Goal: Book appointment/travel/reservation

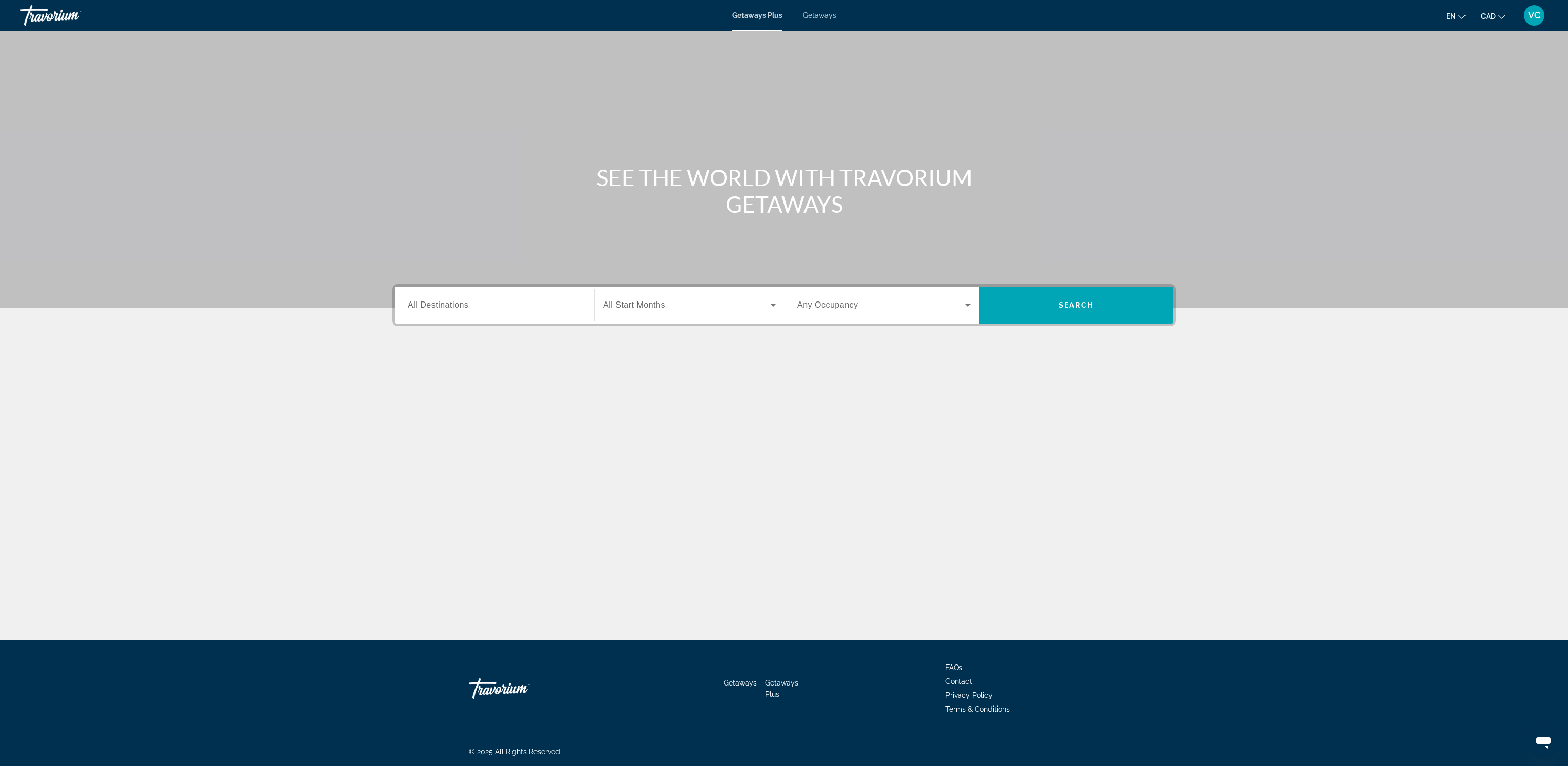
click at [819, 10] on div "Getaways Plus Getaways en English Español Français Italiano Português русский C…" at bounding box center [784, 15] width 1568 height 27
click at [824, 13] on span "Getaways" at bounding box center [819, 15] width 33 height 8
click at [432, 297] on div "Search widget" at bounding box center [494, 305] width 173 height 29
click at [463, 466] on span "Europe (33,926 units available)" at bounding box center [473, 464] width 101 height 8
type input "**********"
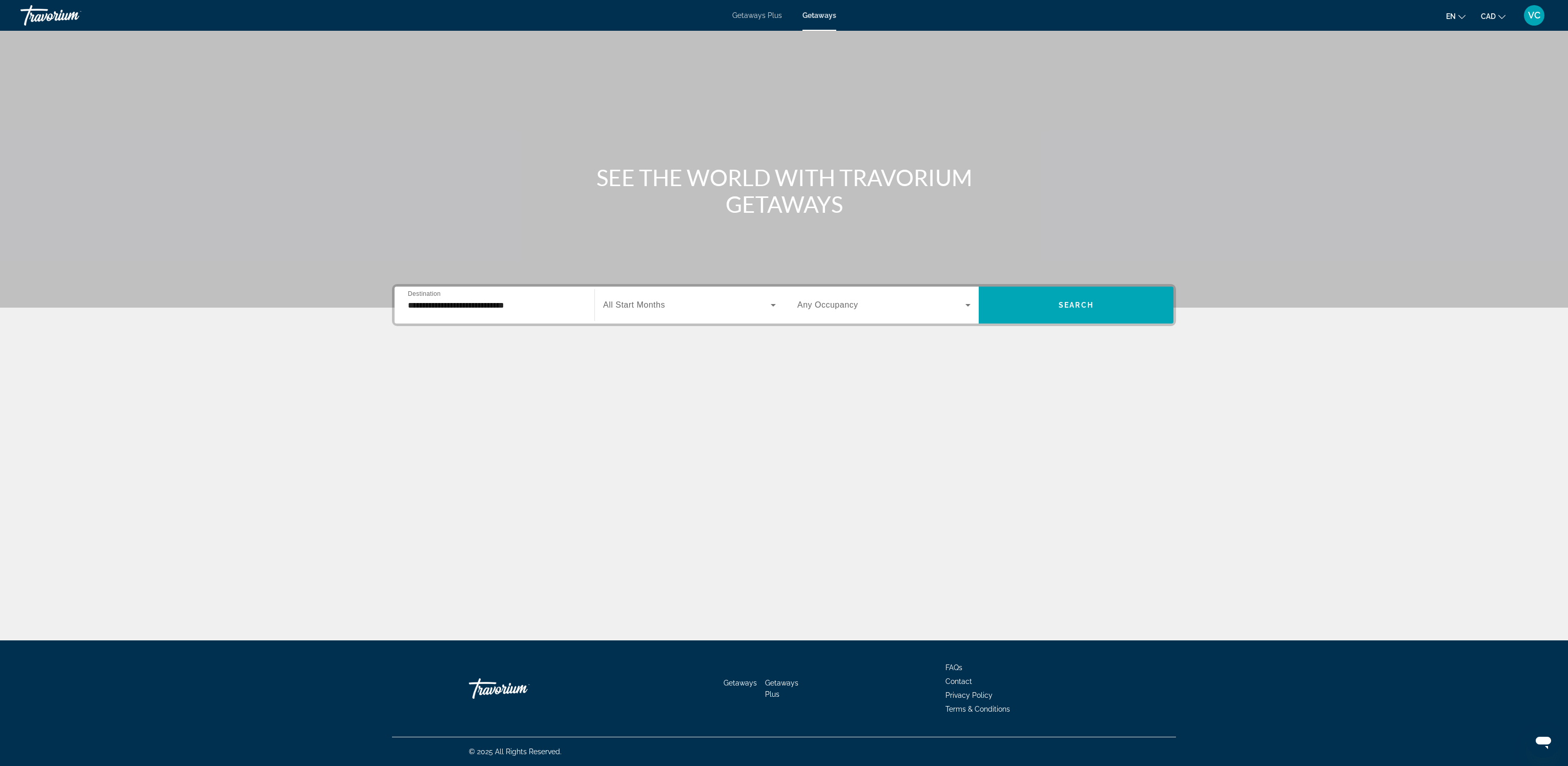
click at [632, 305] on span "All Start Months" at bounding box center [634, 305] width 62 height 9
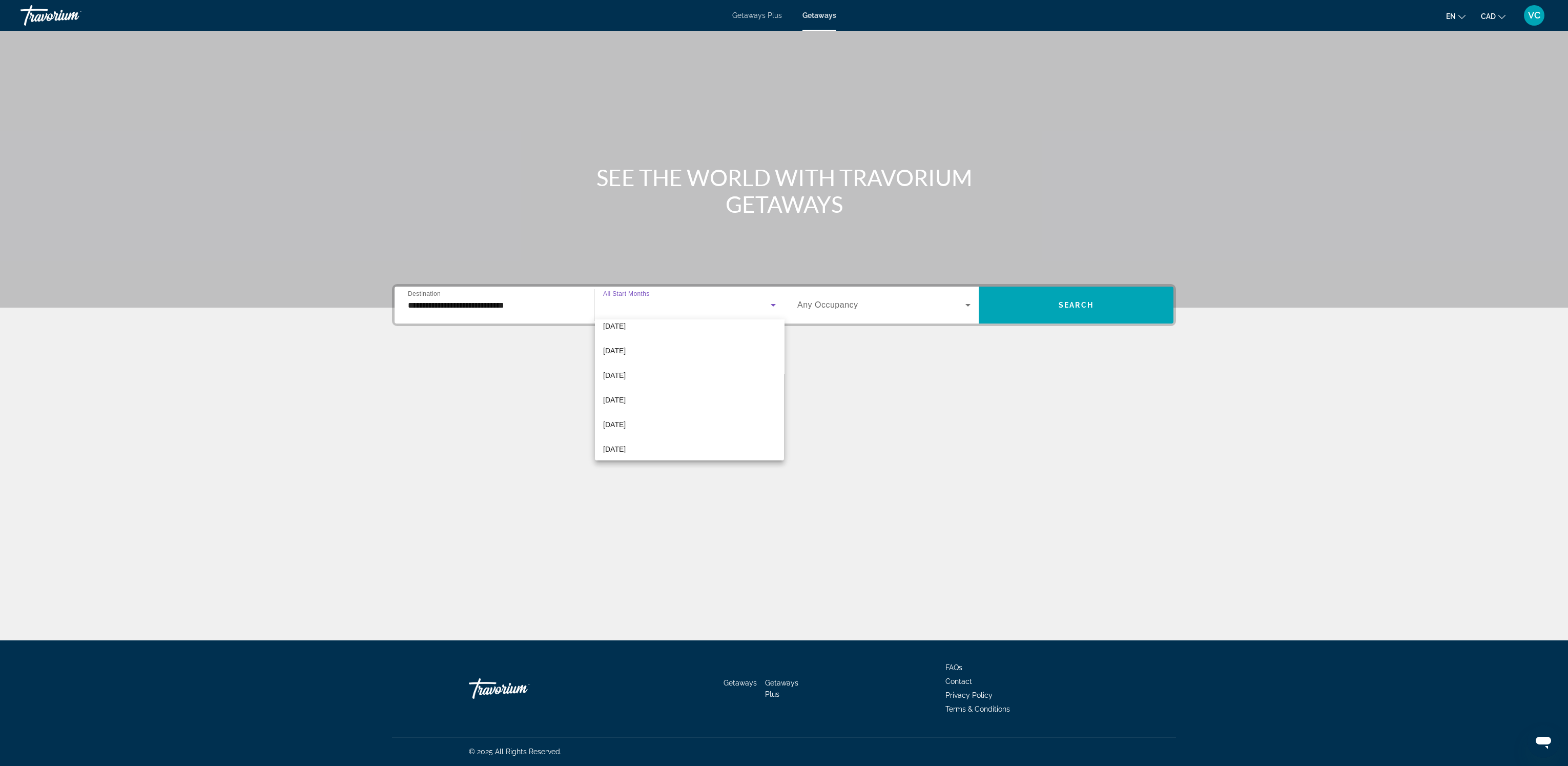
scroll to position [212, 0]
click at [640, 392] on mat-option "[DATE]" at bounding box center [689, 395] width 189 height 24
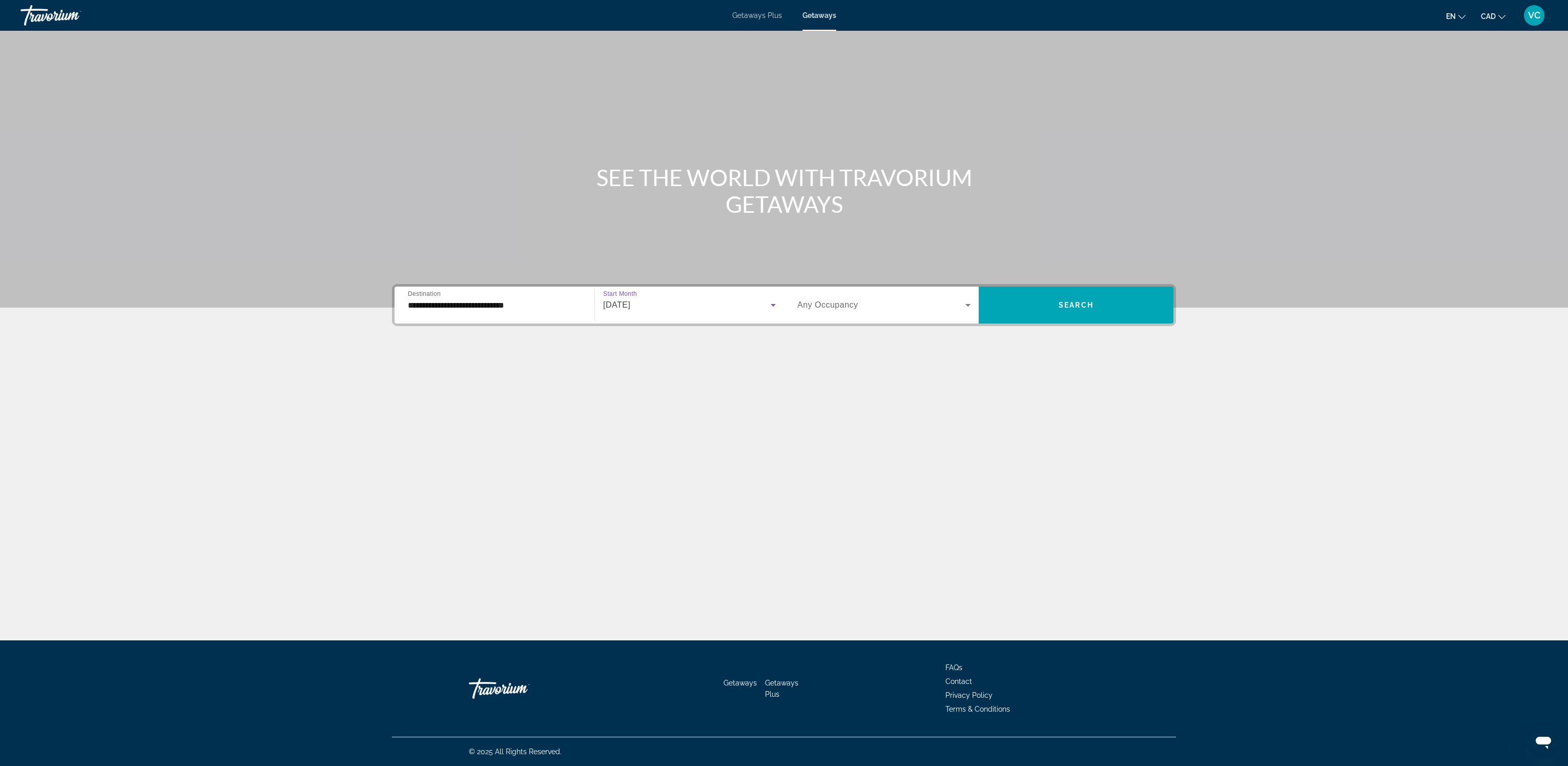
click at [963, 304] on icon "Search widget" at bounding box center [968, 305] width 13 height 13
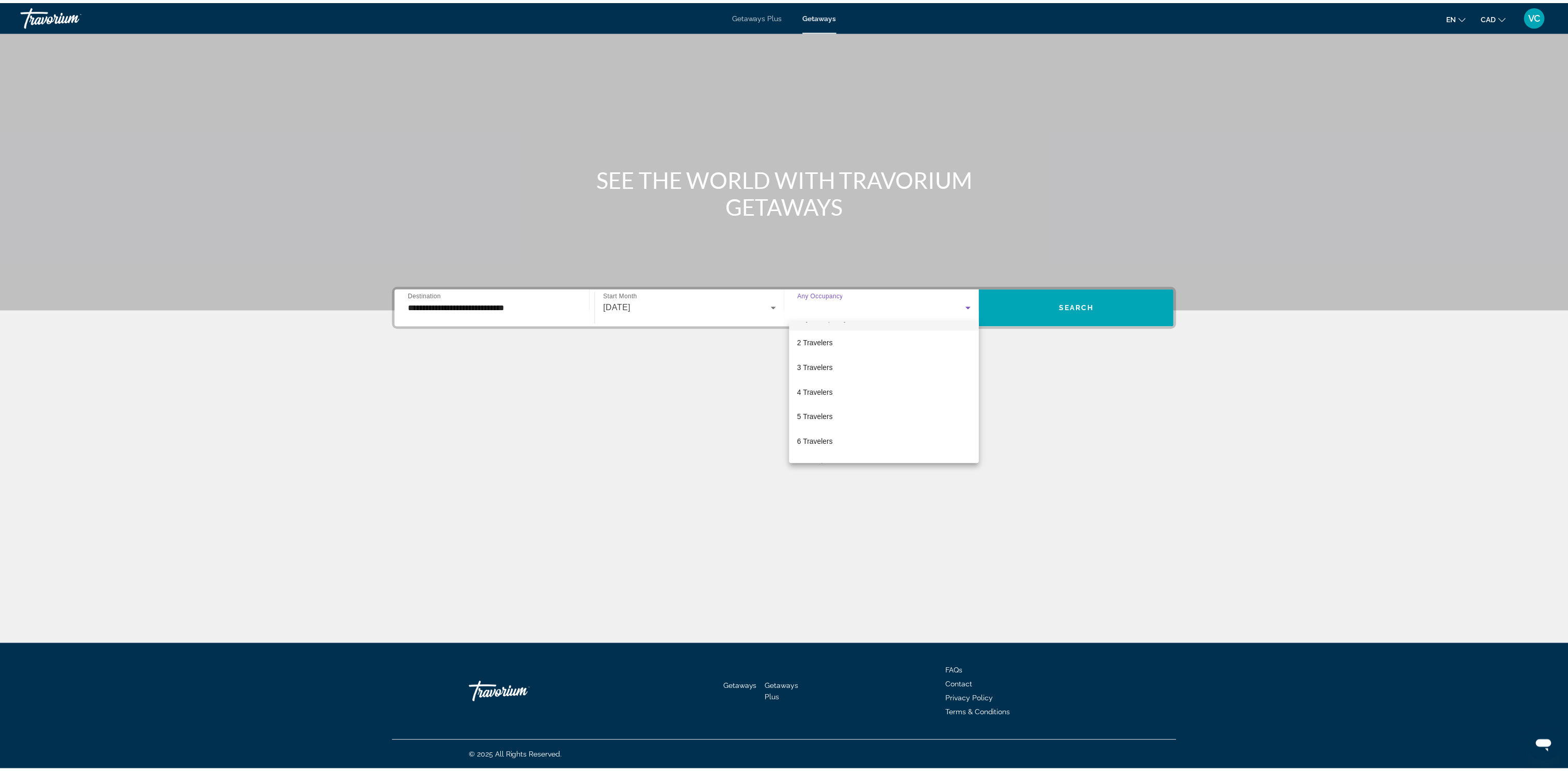
scroll to position [0, 0]
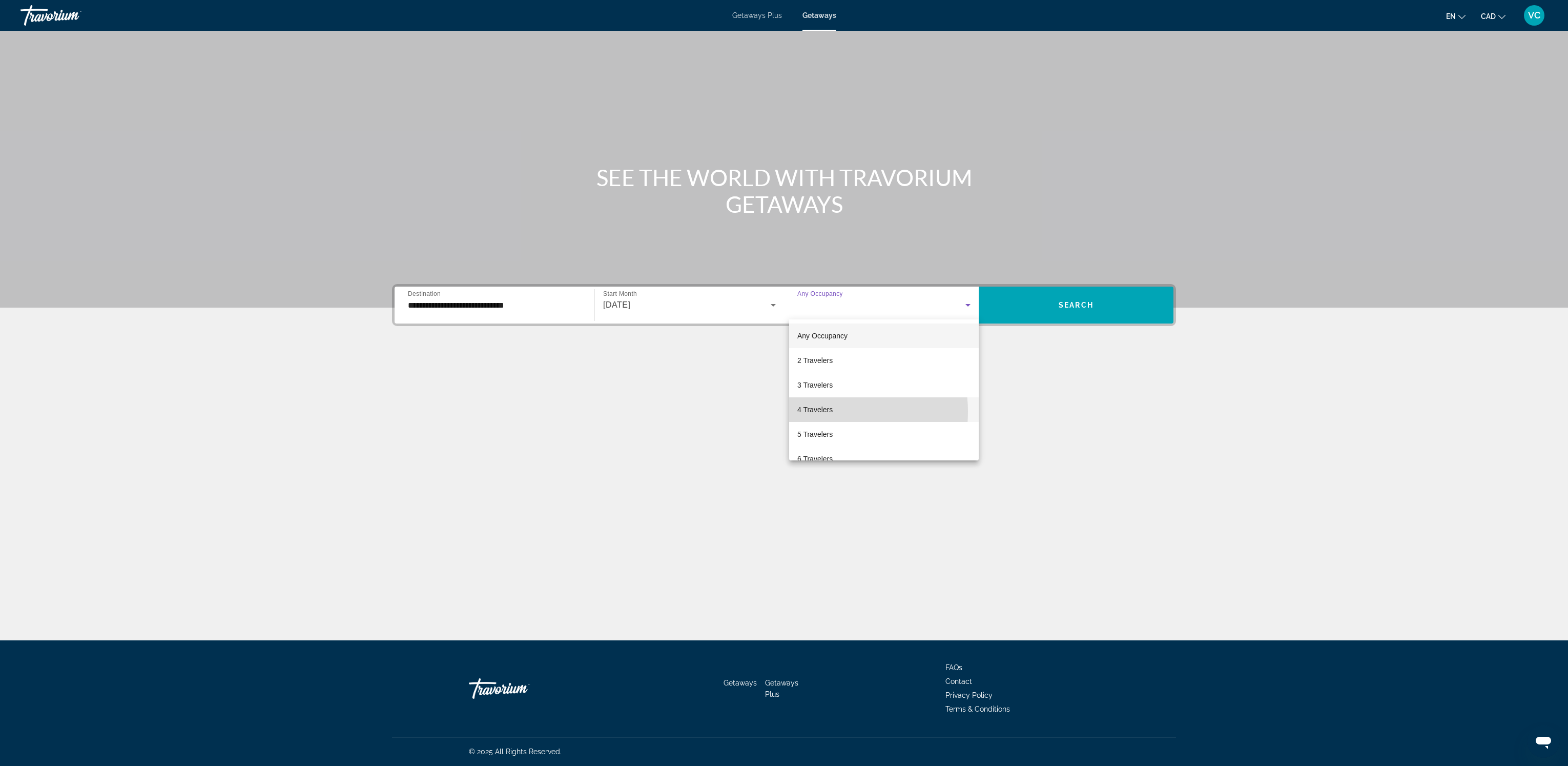
click at [823, 412] on span "4 Travelers" at bounding box center [815, 410] width 36 height 13
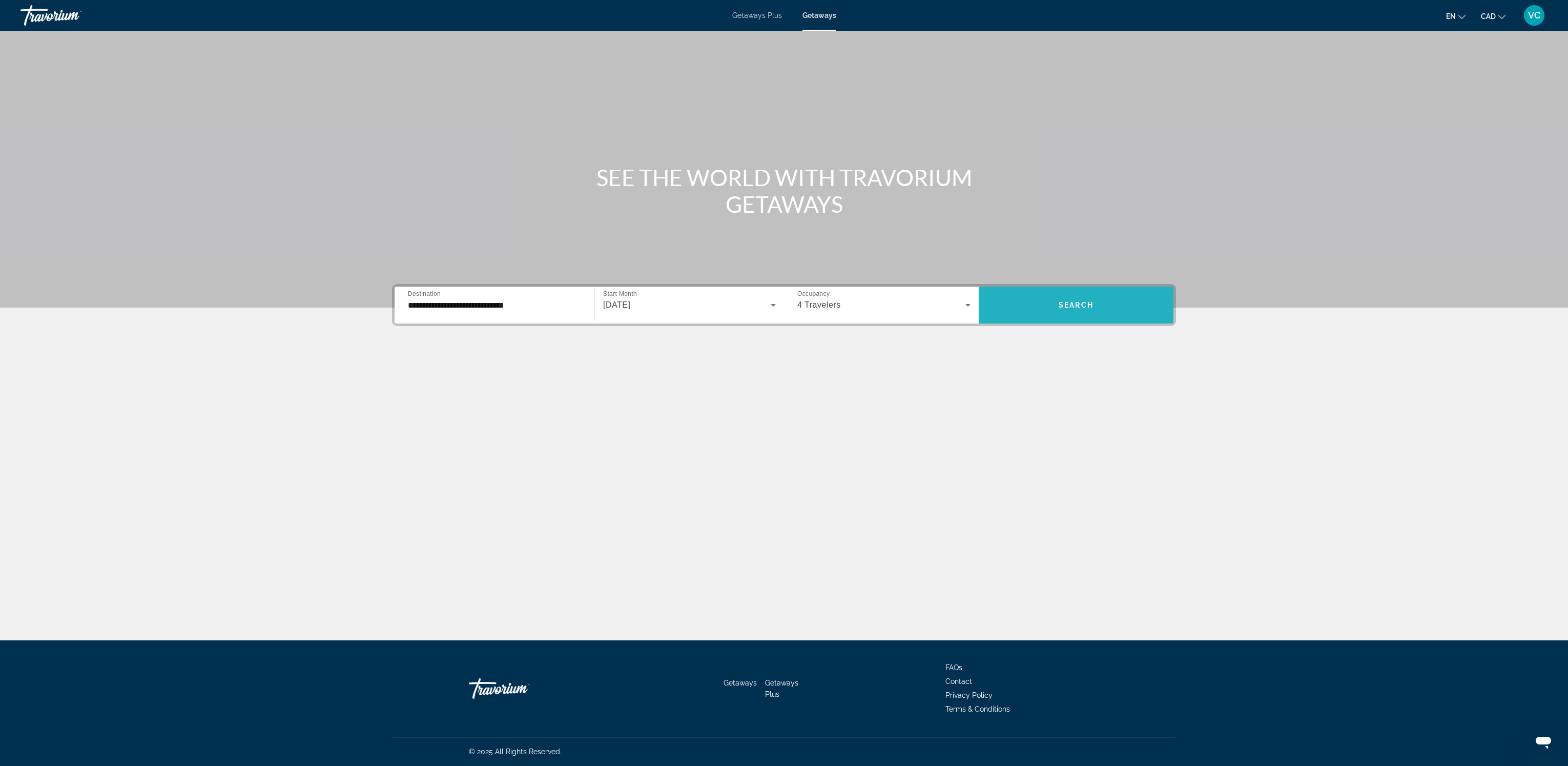
click at [1076, 308] on span "Search" at bounding box center [1076, 305] width 35 height 8
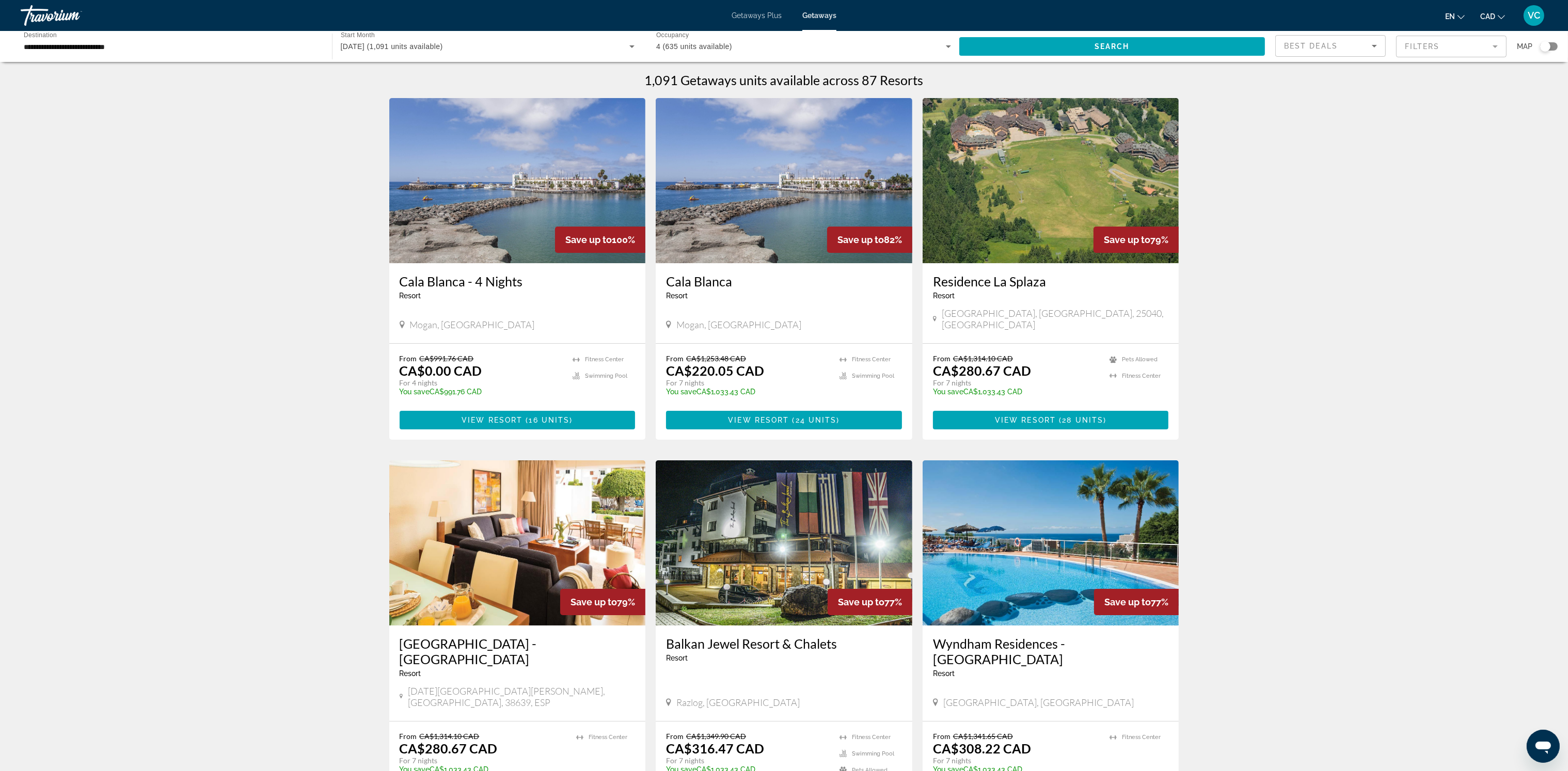
click at [1445, 46] on mat-form-field "Filters" at bounding box center [1451, 47] width 110 height 21
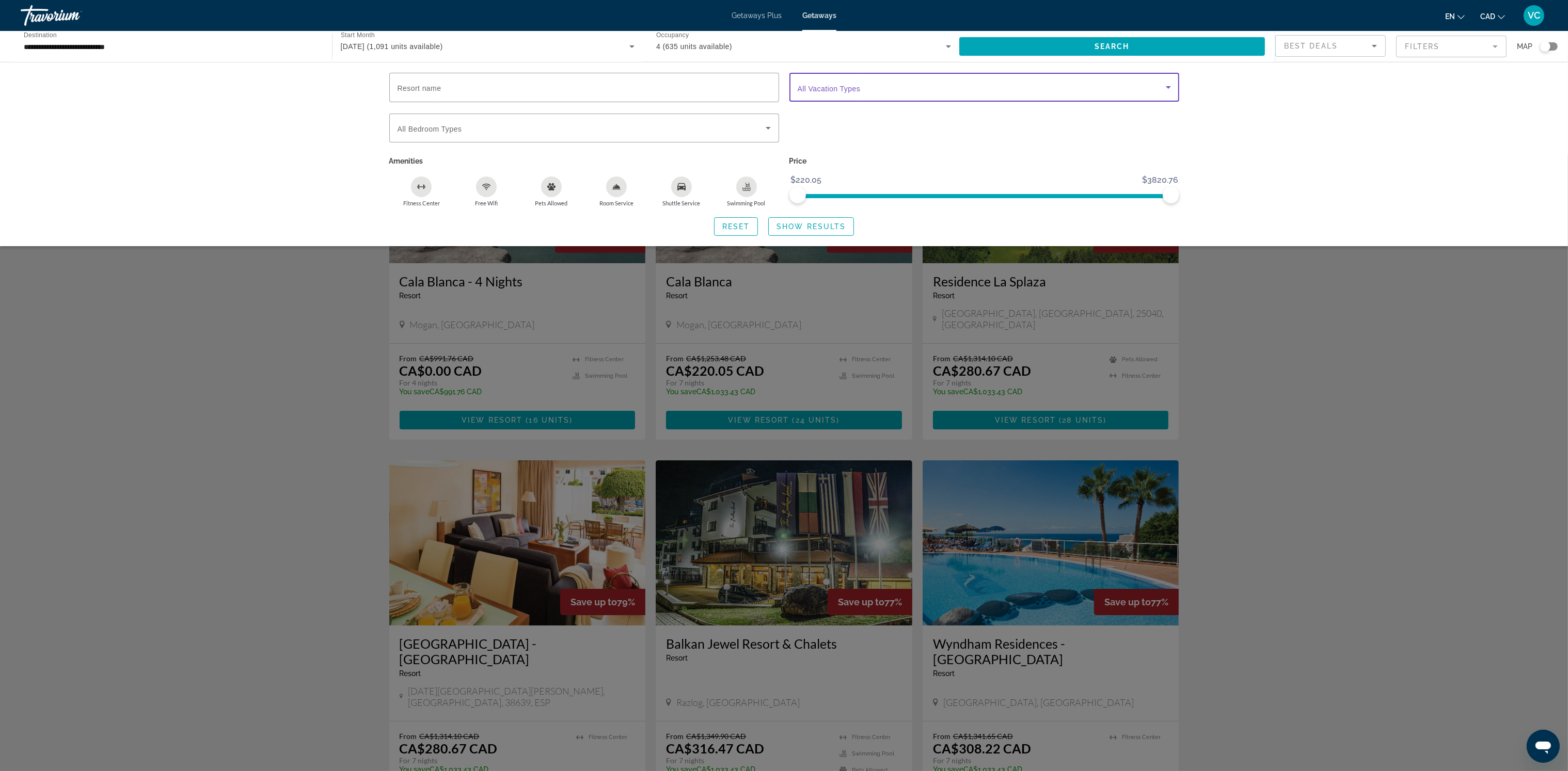
click at [902, 82] on span "Search widget" at bounding box center [981, 88] width 368 height 13
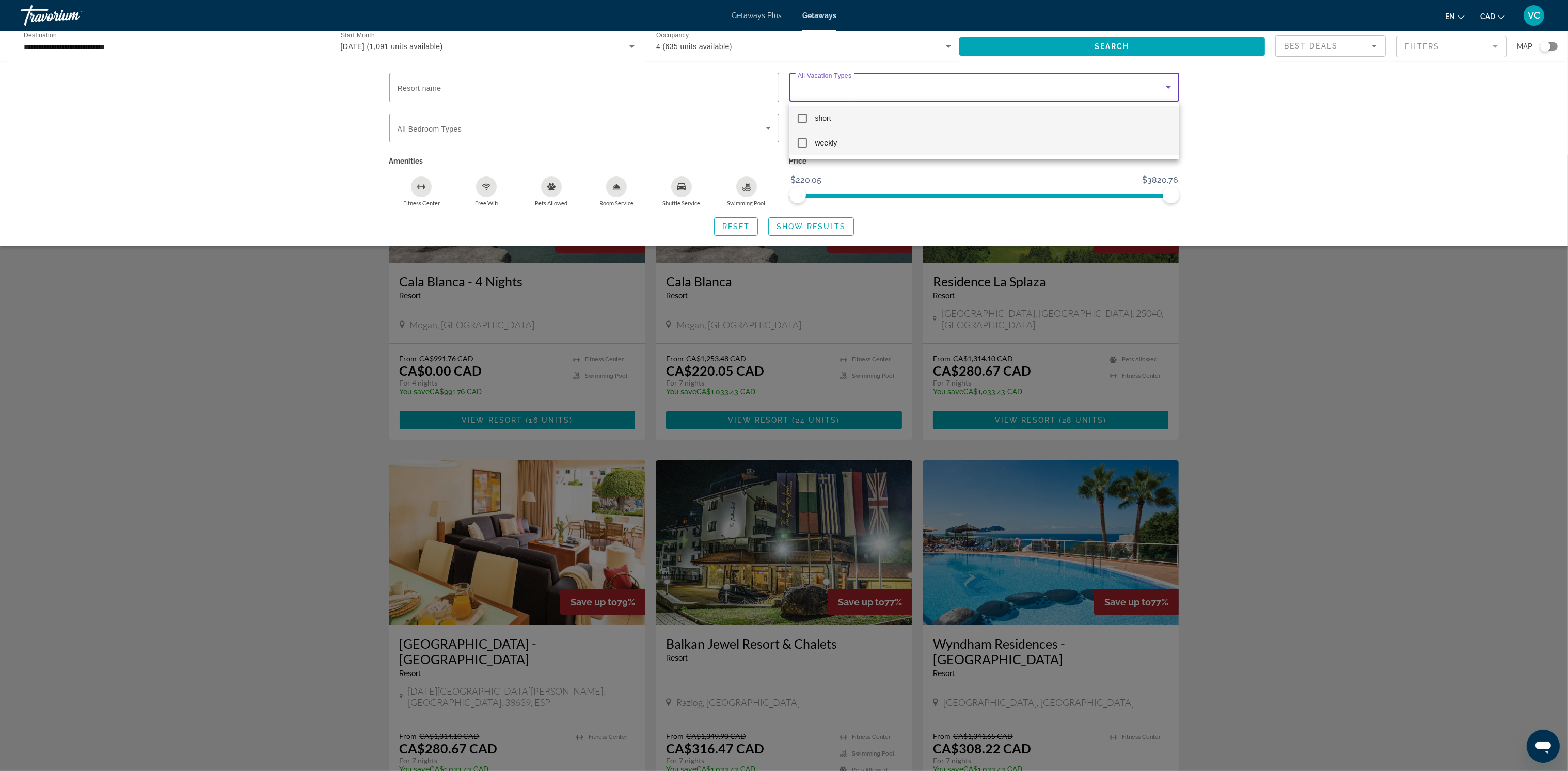
click at [843, 140] on mat-option "weekly" at bounding box center [984, 142] width 390 height 25
click at [1268, 329] on div at bounding box center [784, 386] width 1568 height 771
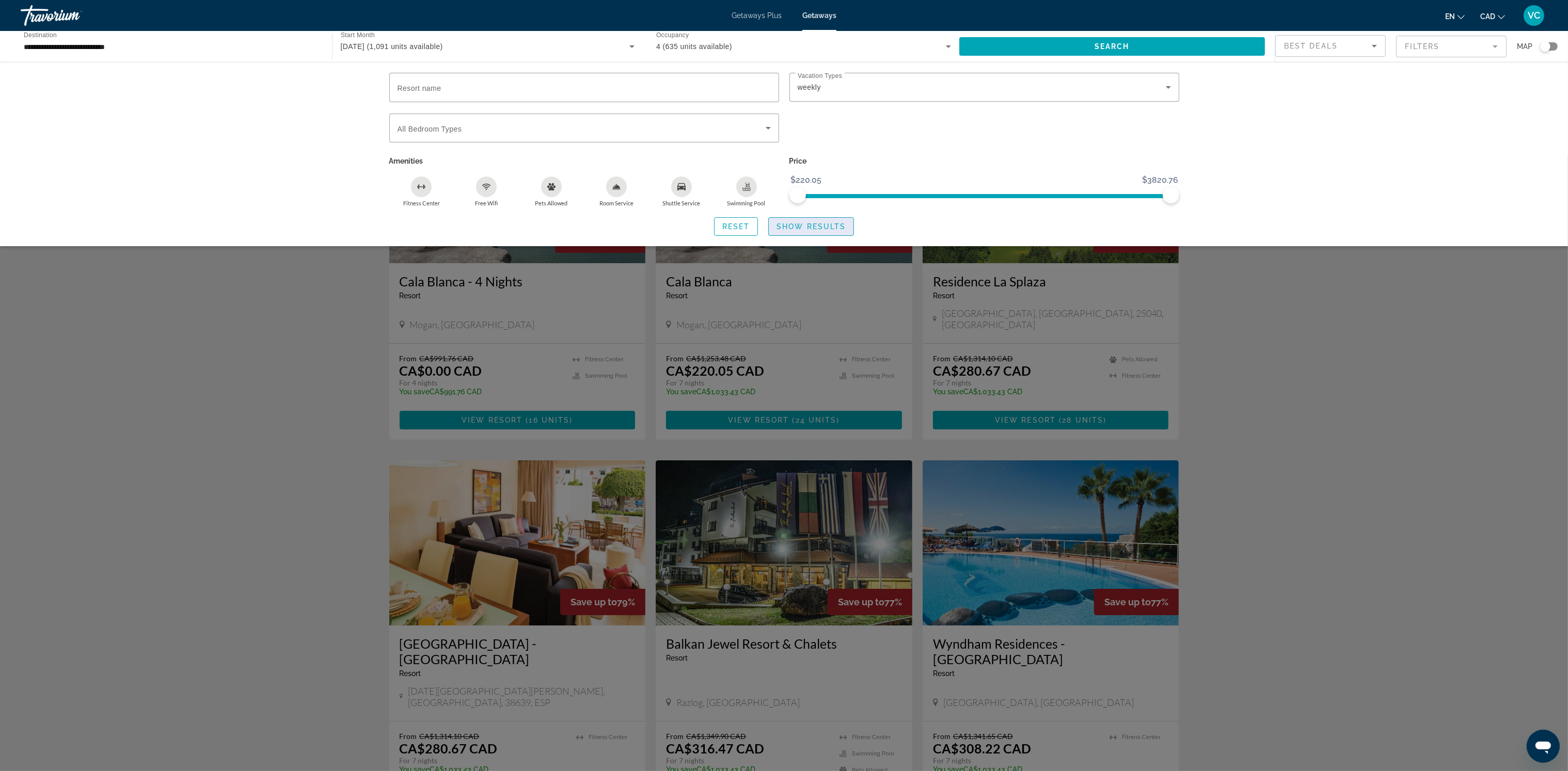
click at [801, 227] on span "Show Results" at bounding box center [811, 226] width 69 height 8
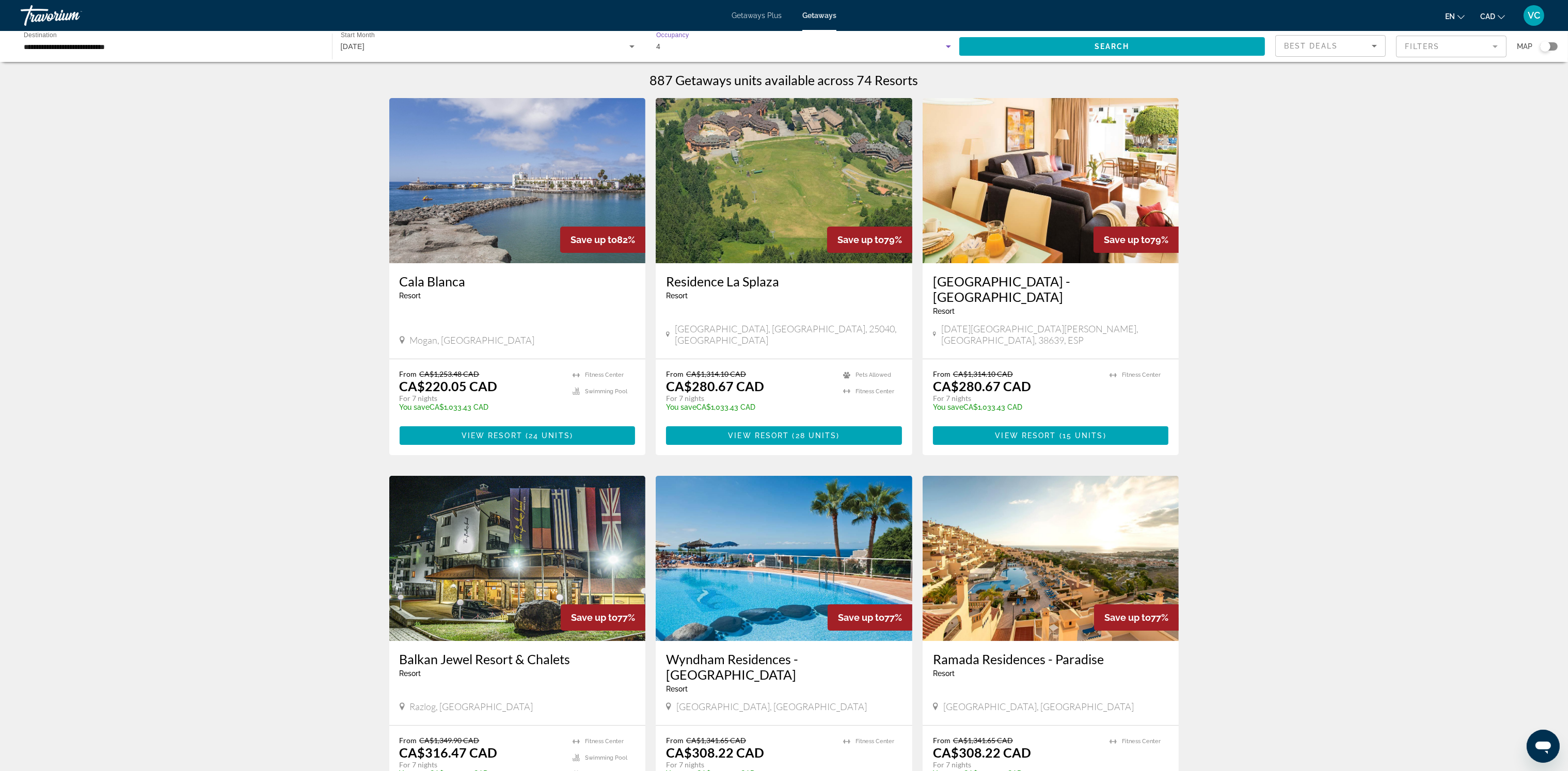
click at [742, 47] on div "4" at bounding box center [801, 47] width 290 height 13
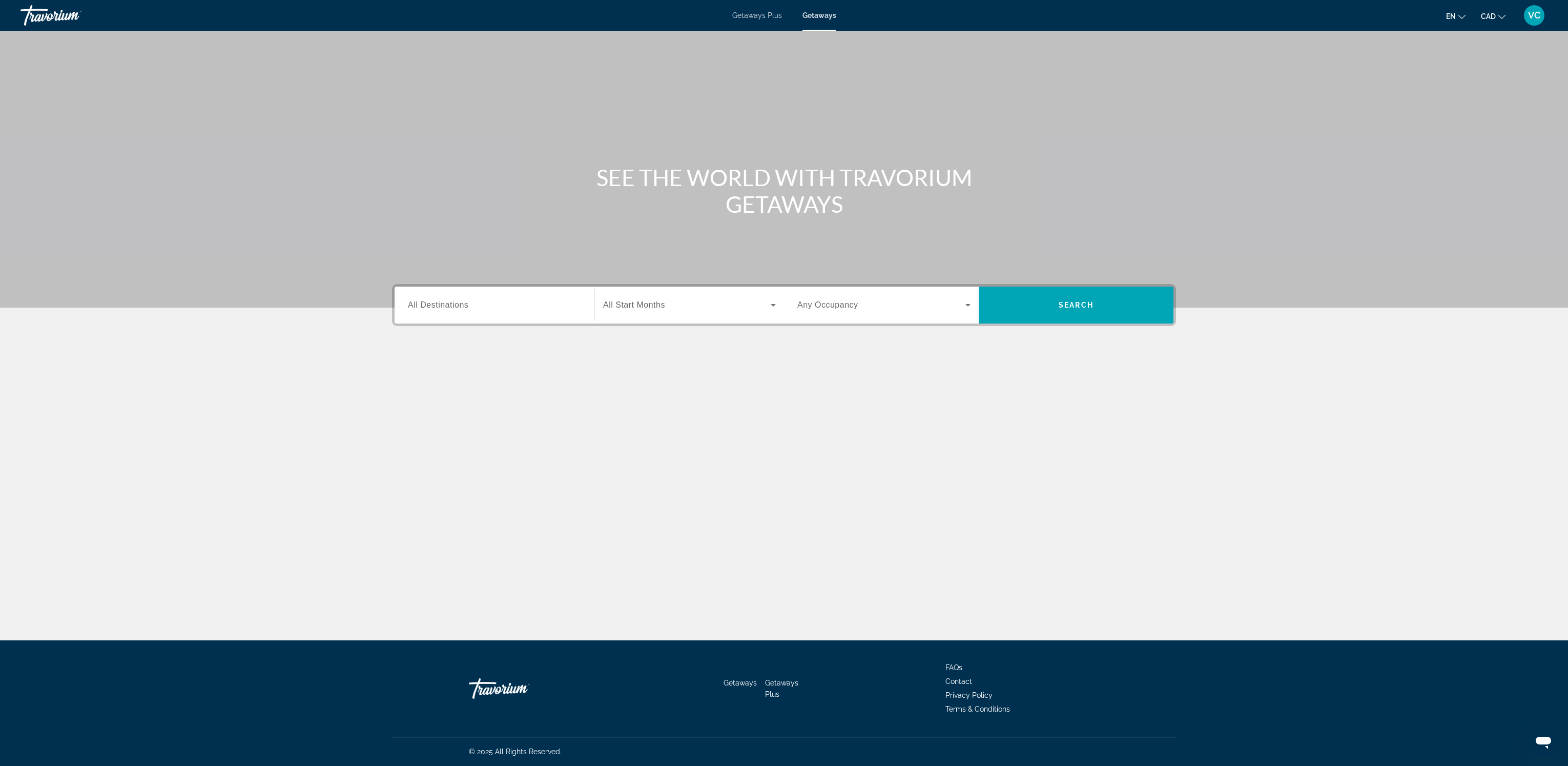
click at [458, 309] on span "All Destinations" at bounding box center [438, 305] width 61 height 9
click at [458, 309] on input "Destination All Destinations" at bounding box center [494, 306] width 173 height 13
click at [452, 462] on span "Europe (33,926 units available)" at bounding box center [473, 464] width 101 height 8
type input "**********"
click at [623, 308] on span "All Start Months" at bounding box center [634, 305] width 62 height 9
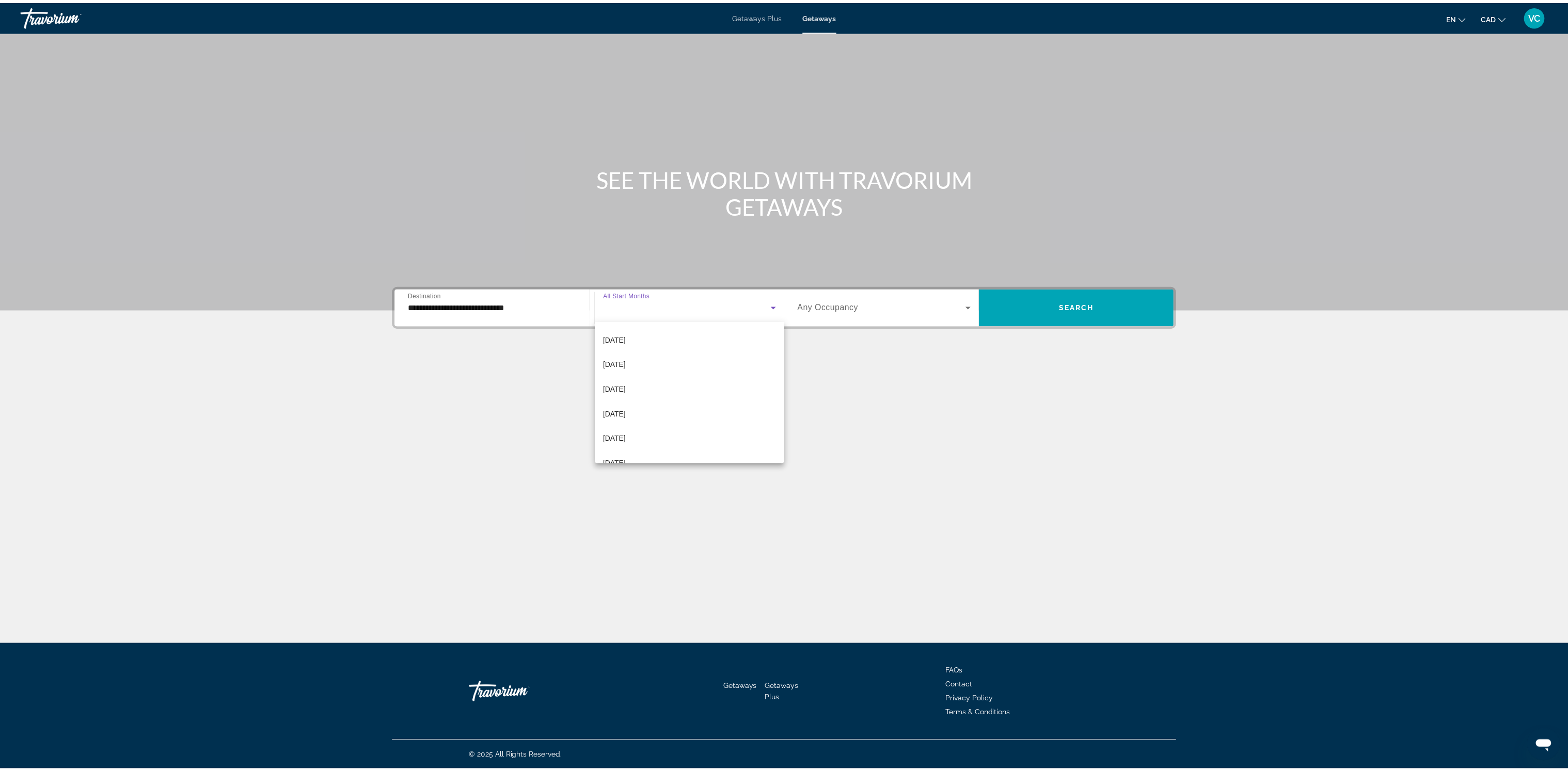
scroll to position [213, 0]
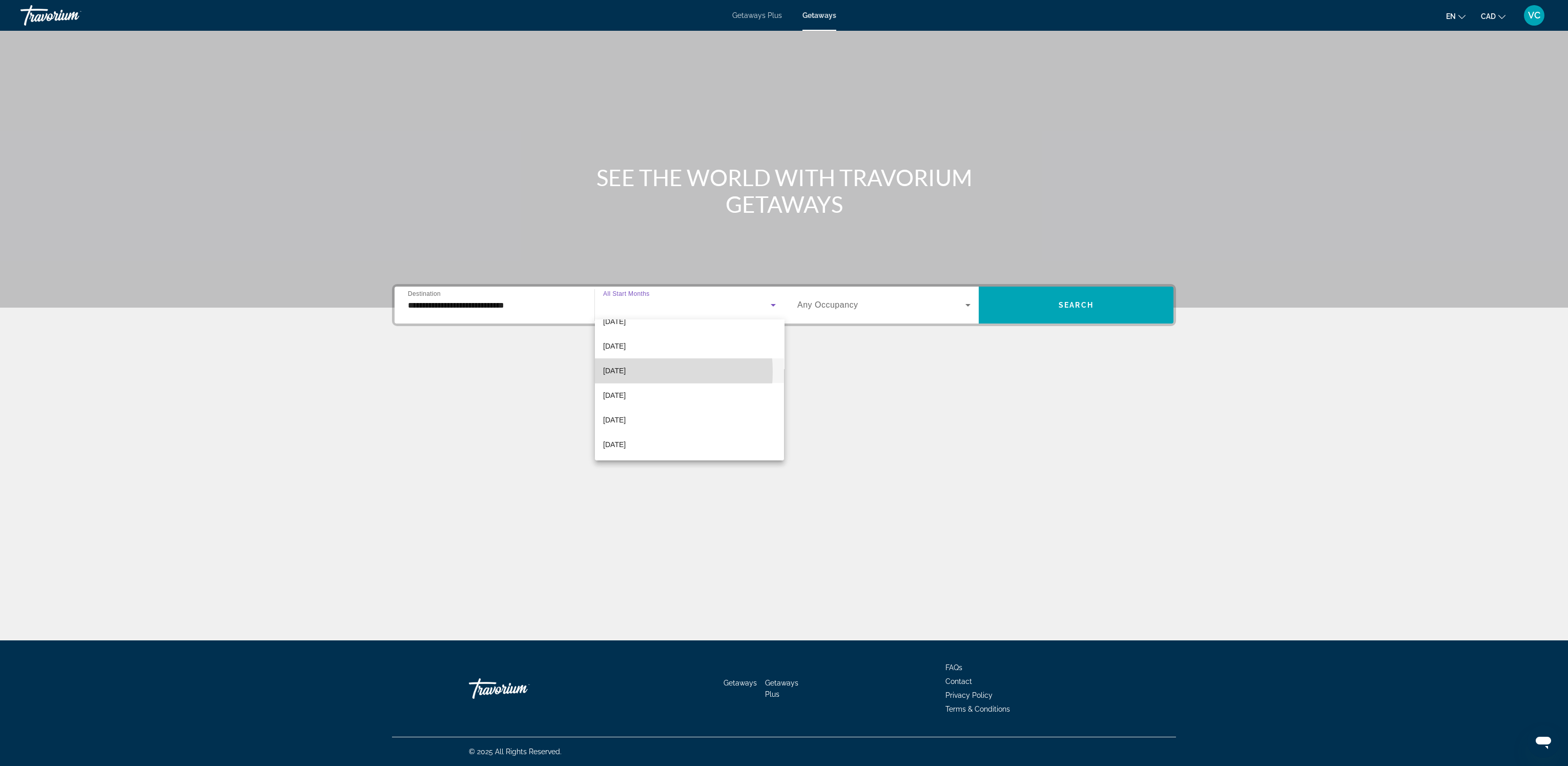
click at [616, 370] on span "[DATE]" at bounding box center [614, 371] width 23 height 13
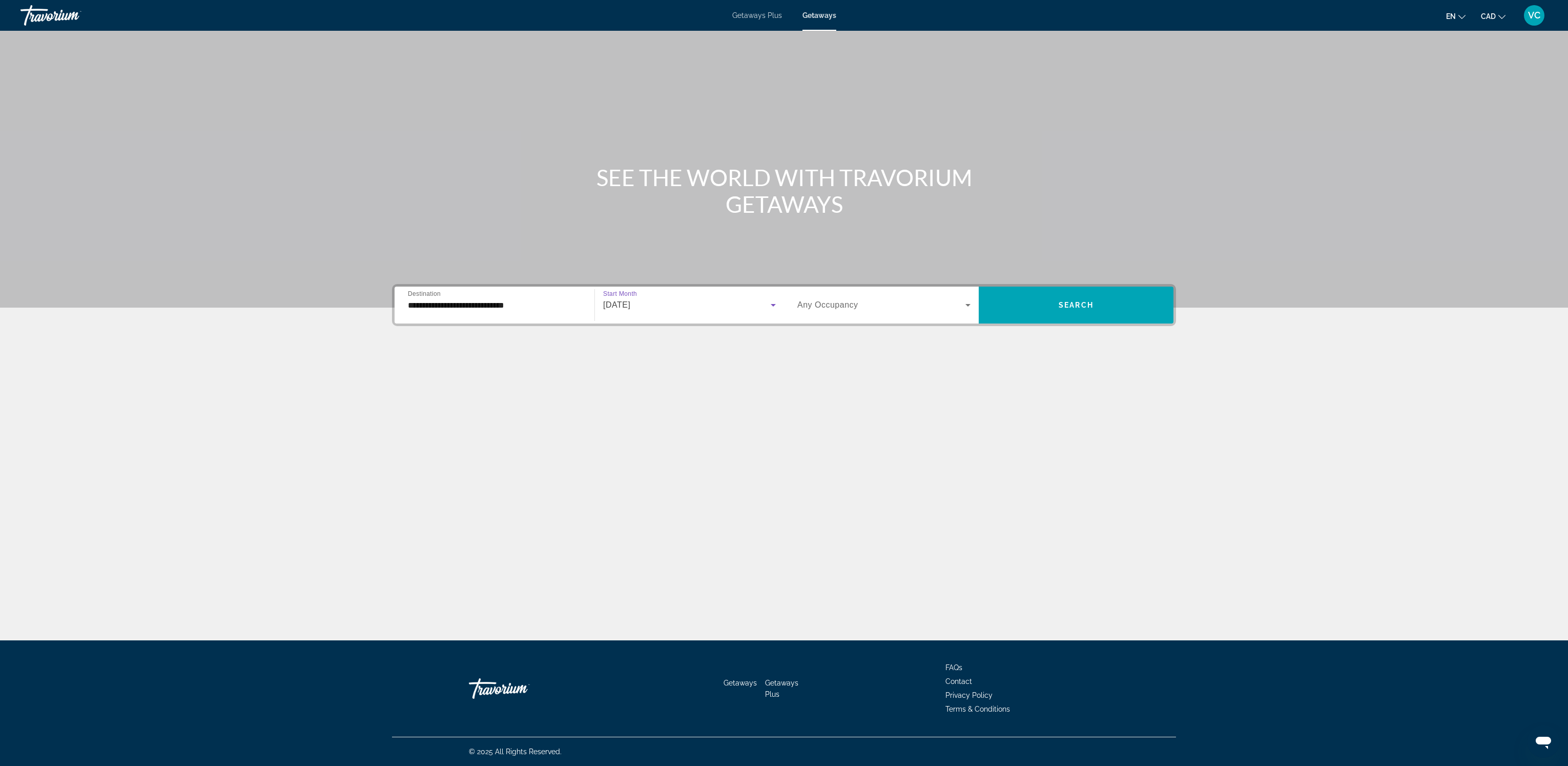
click at [831, 304] on span "Any Occupancy" at bounding box center [828, 305] width 61 height 9
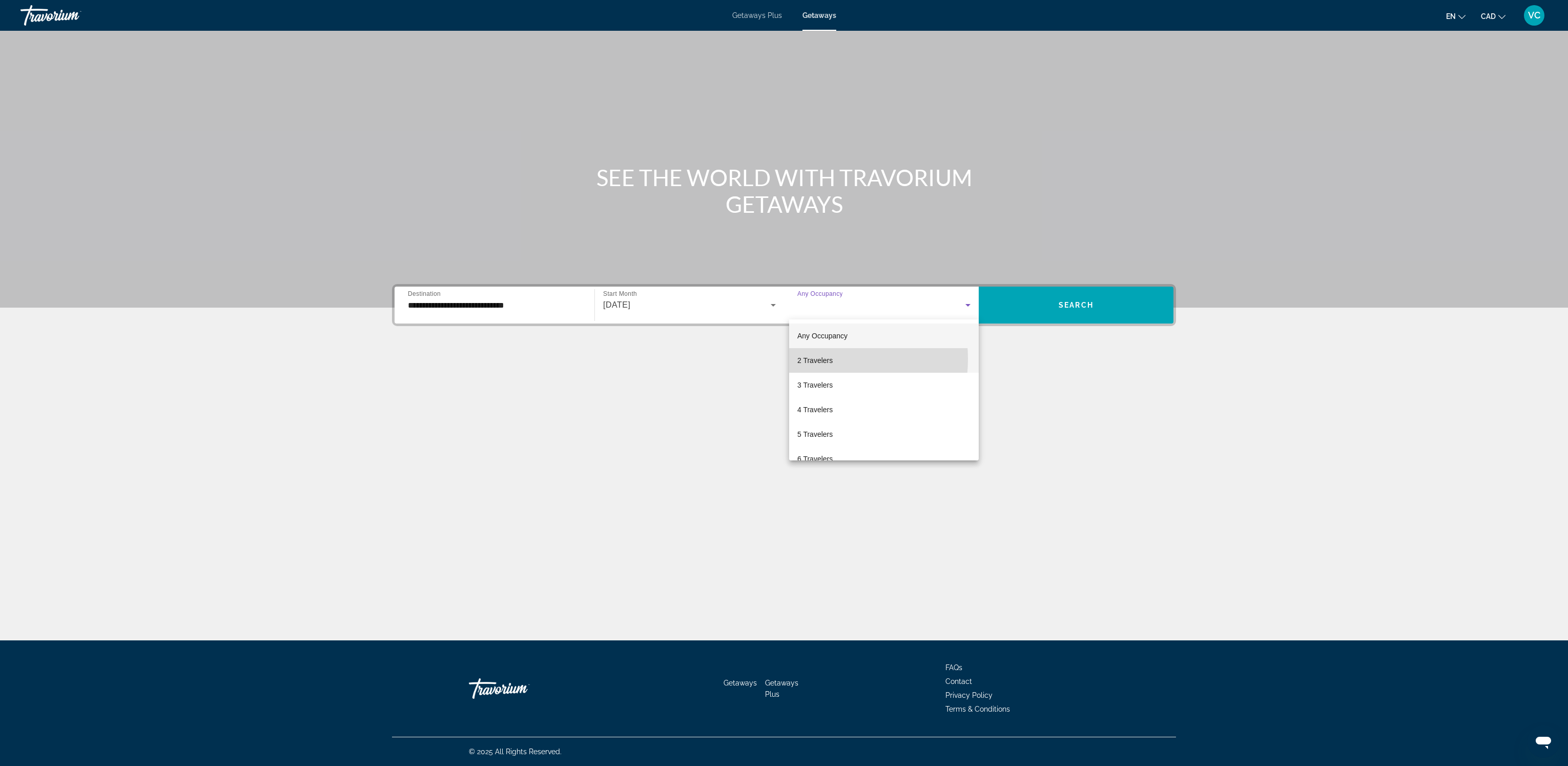
click at [819, 359] on span "2 Travelers" at bounding box center [815, 360] width 36 height 13
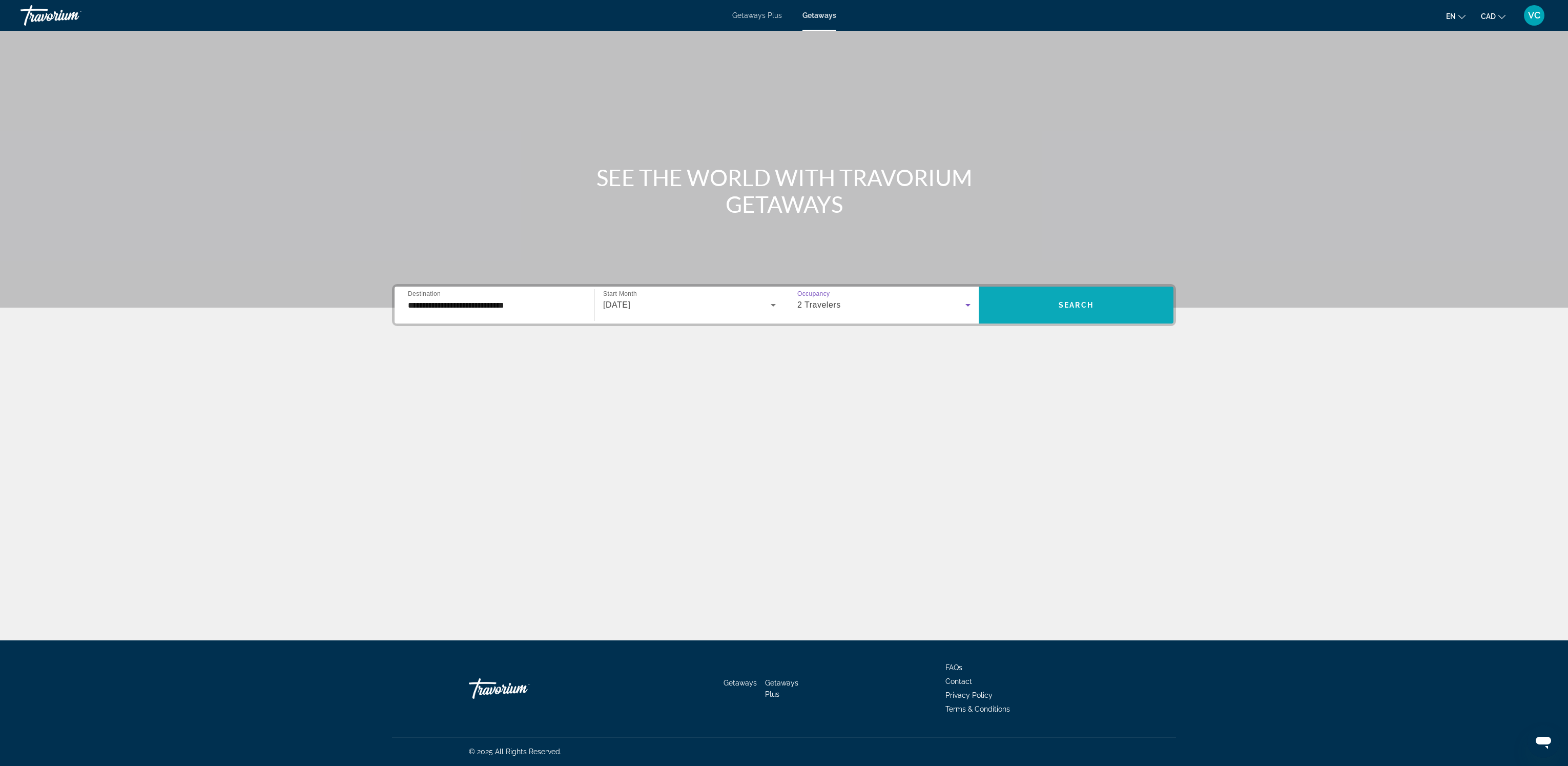
click at [1072, 304] on span "Search" at bounding box center [1076, 305] width 35 height 8
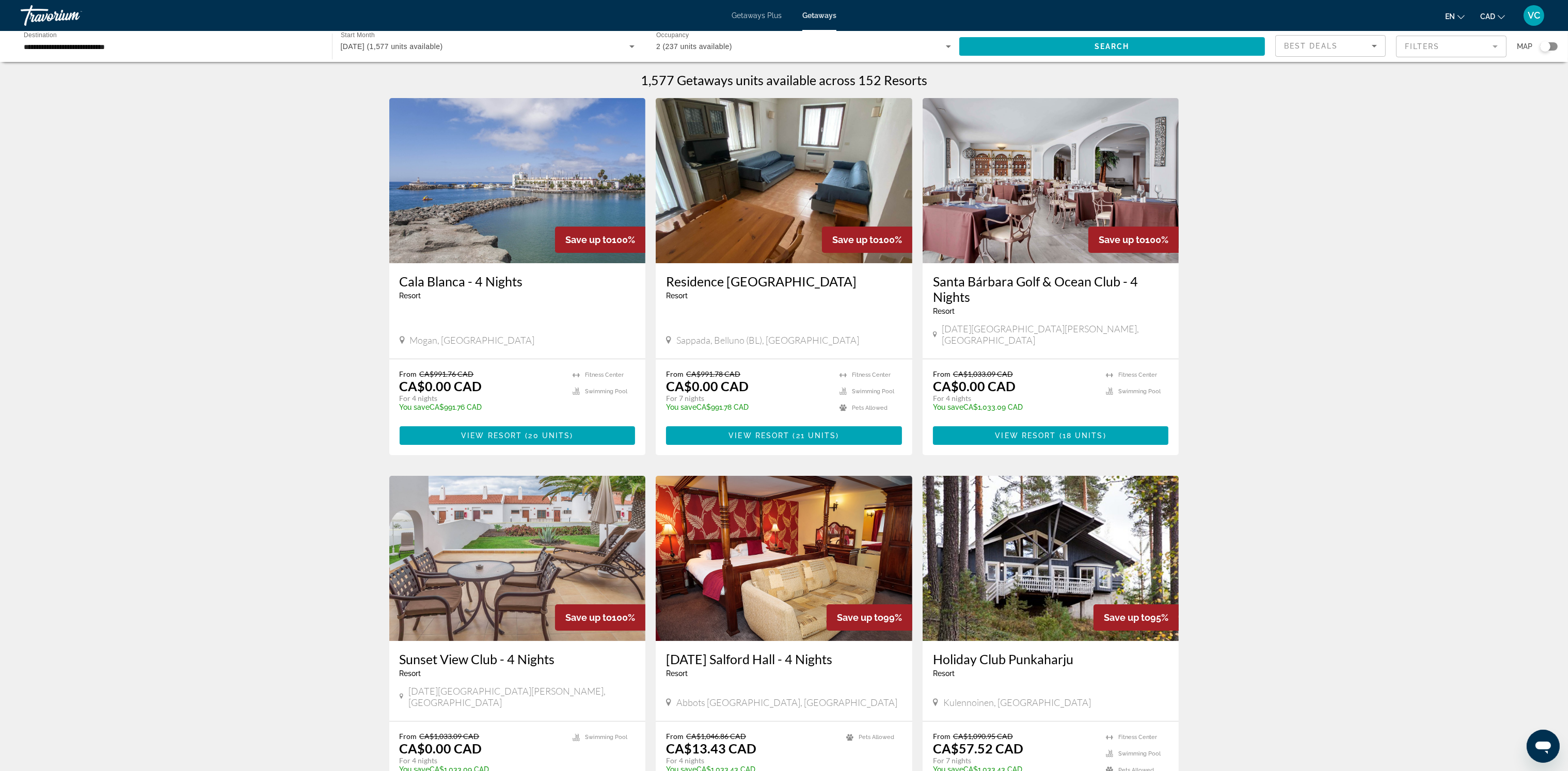
click at [1418, 45] on mat-form-field "Filters" at bounding box center [1451, 47] width 110 height 21
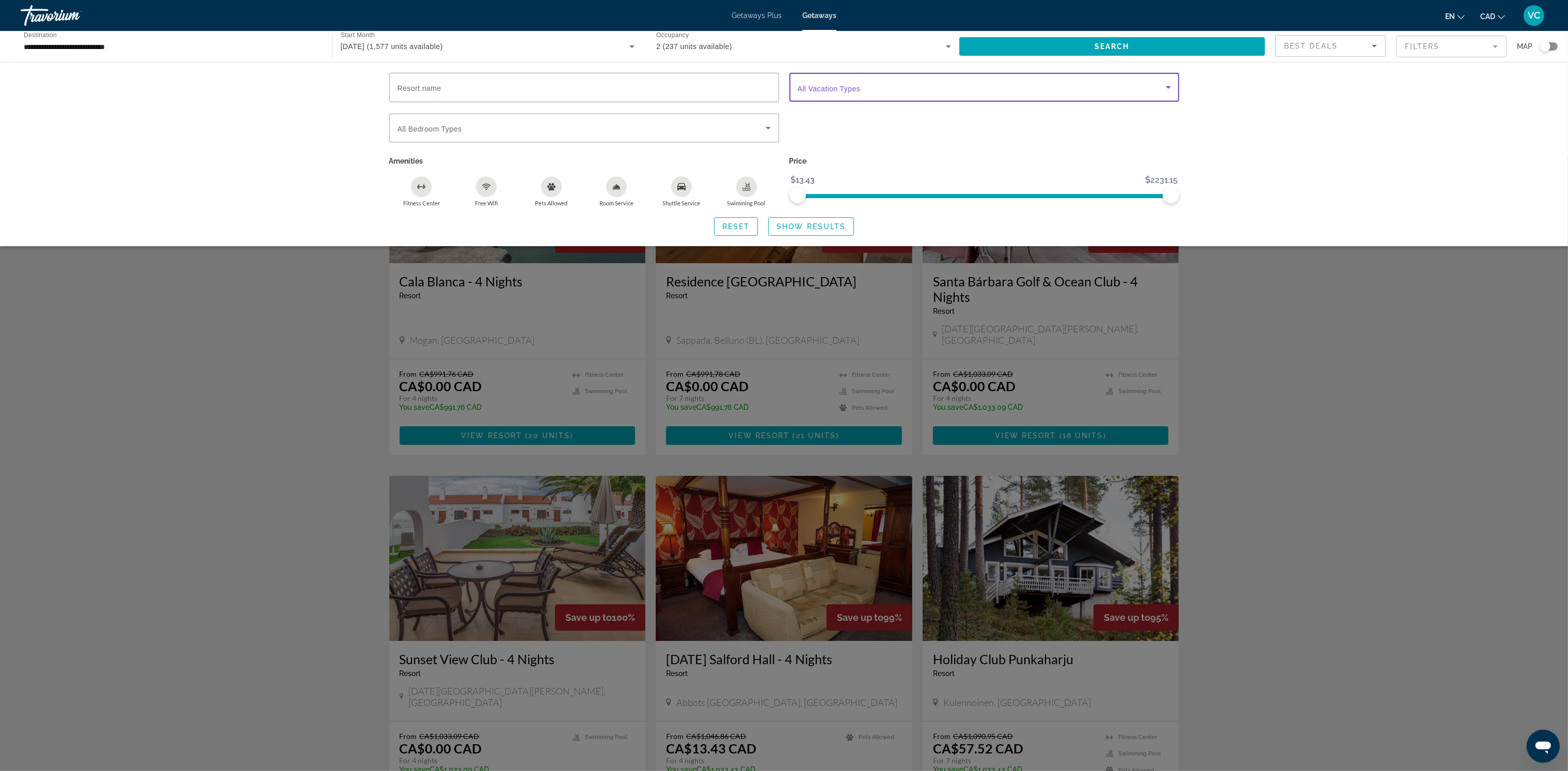
click at [1045, 88] on span "Search widget" at bounding box center [981, 88] width 368 height 13
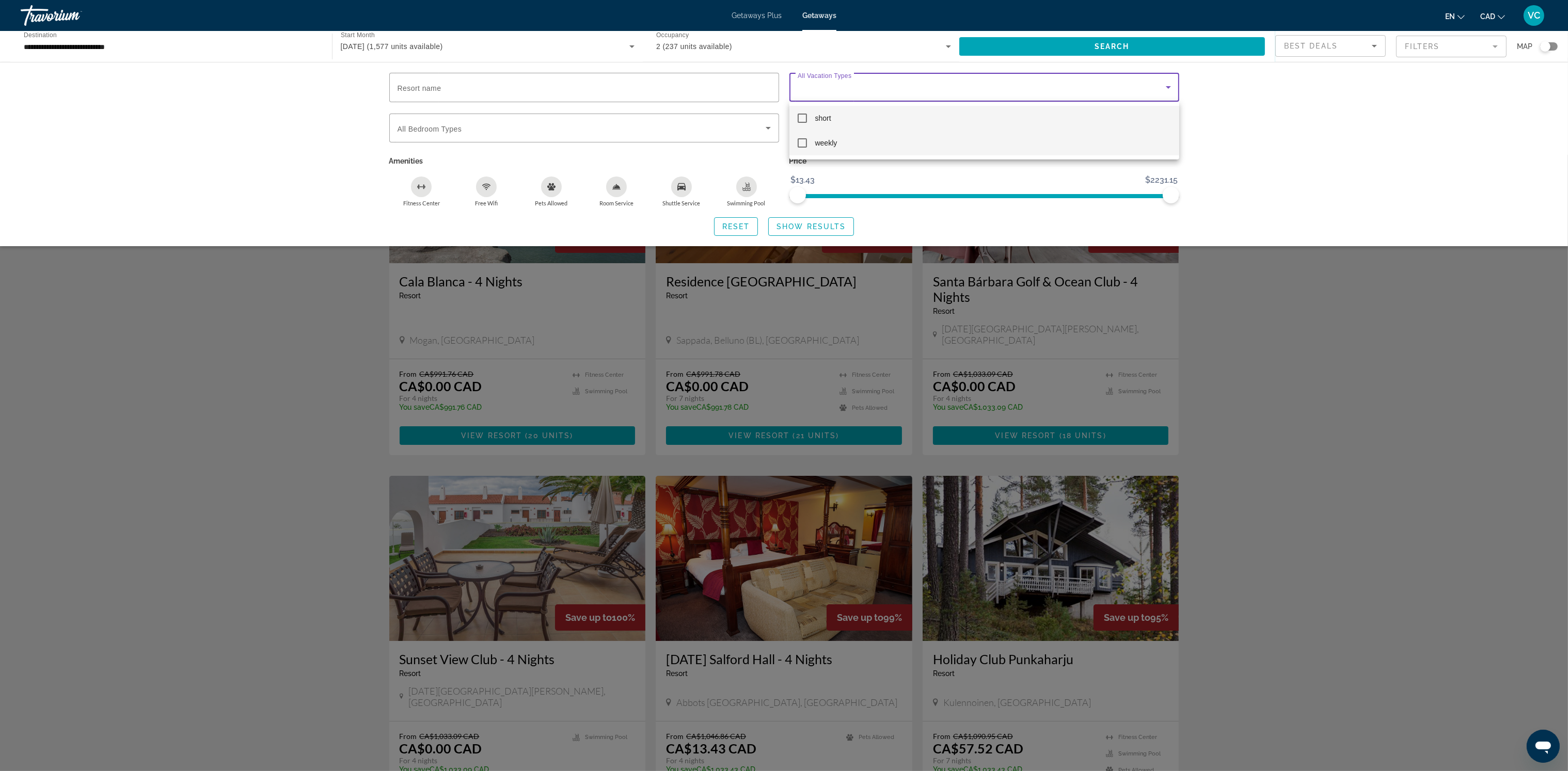
click at [879, 139] on mat-option "weekly" at bounding box center [984, 142] width 390 height 25
click at [806, 222] on div at bounding box center [784, 386] width 1568 height 771
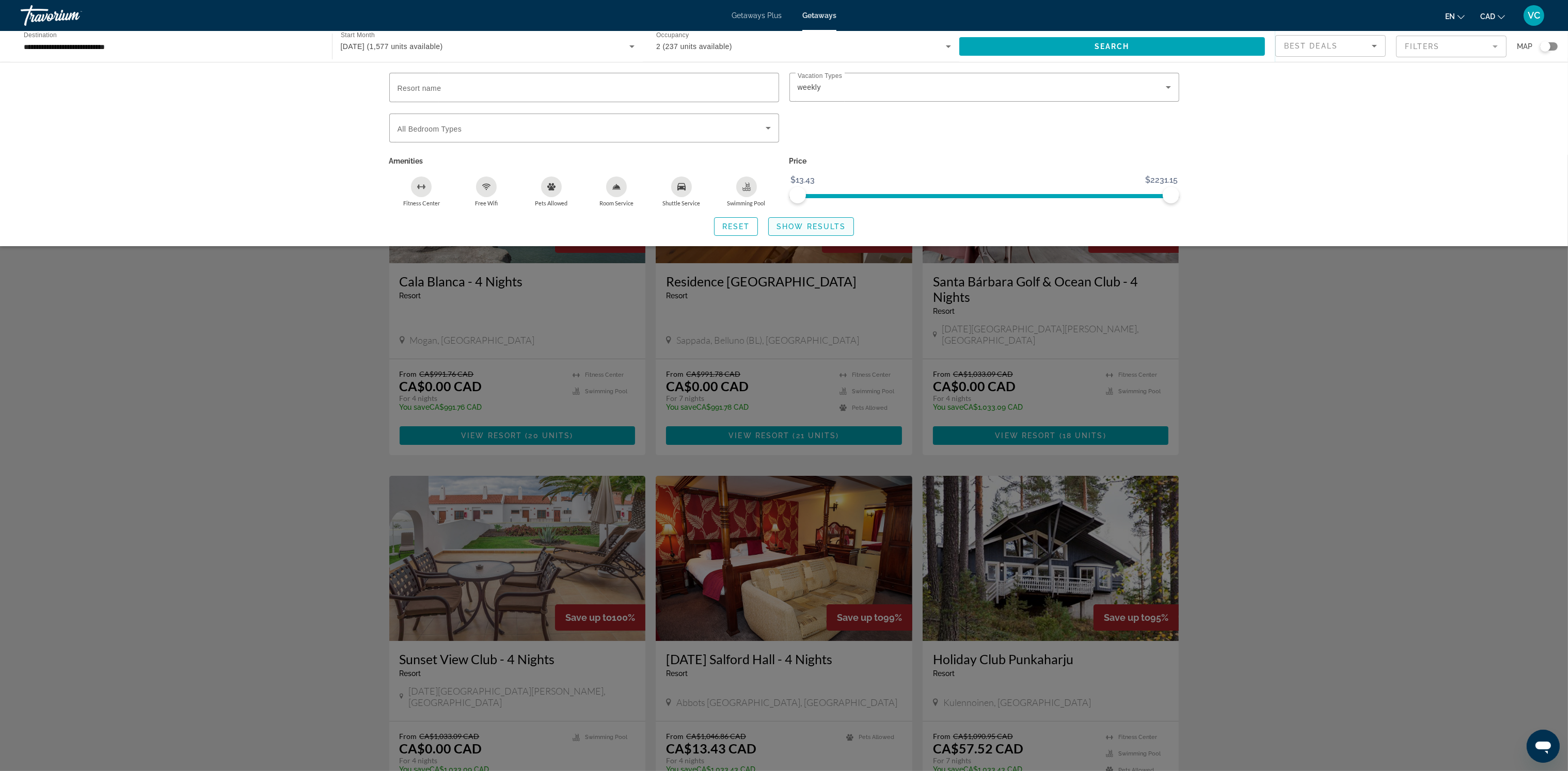
click at [812, 225] on span "Show Results" at bounding box center [811, 226] width 69 height 8
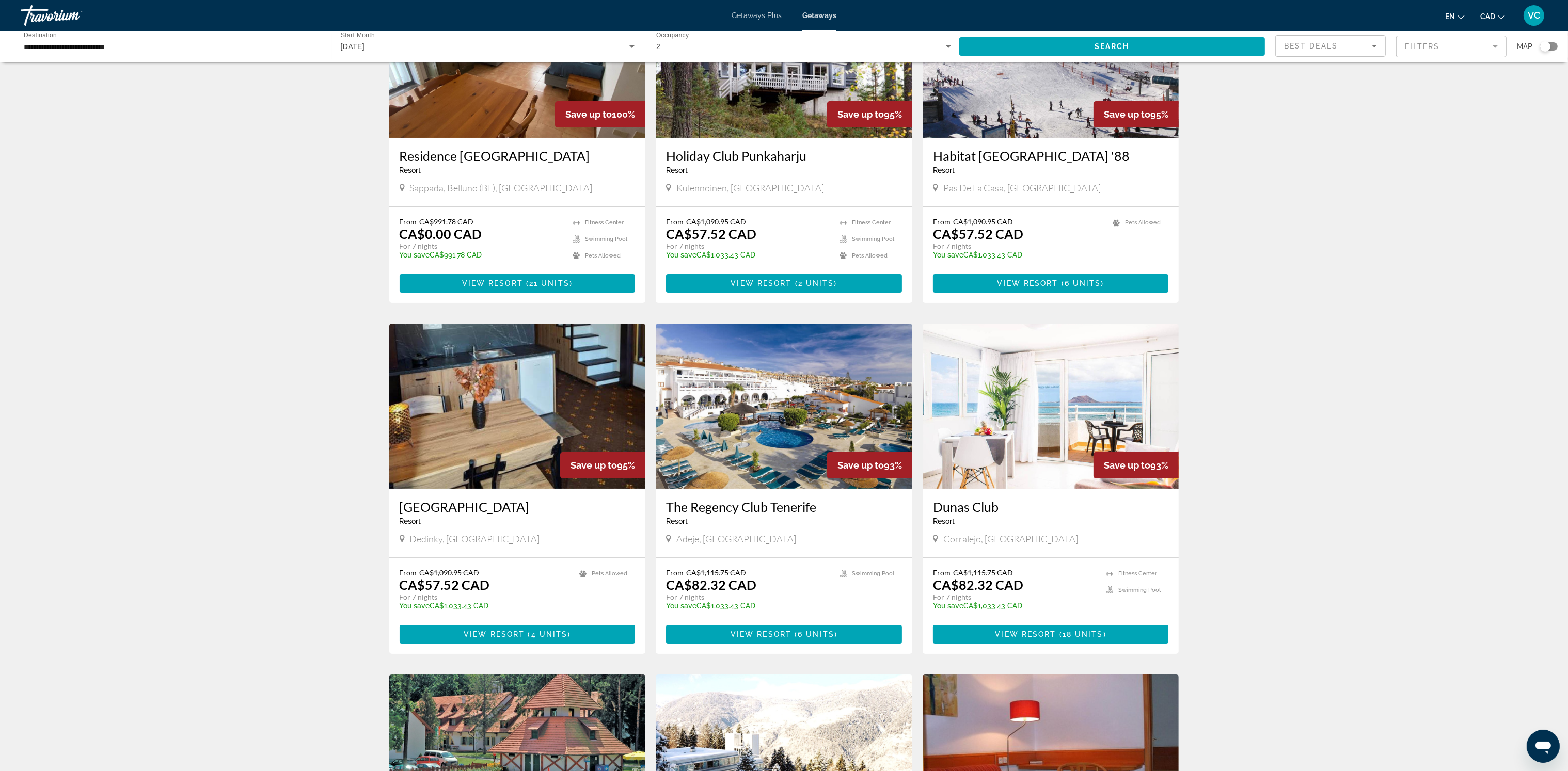
scroll to position [125, 0]
click at [42, 42] on input "**********" at bounding box center [171, 47] width 295 height 13
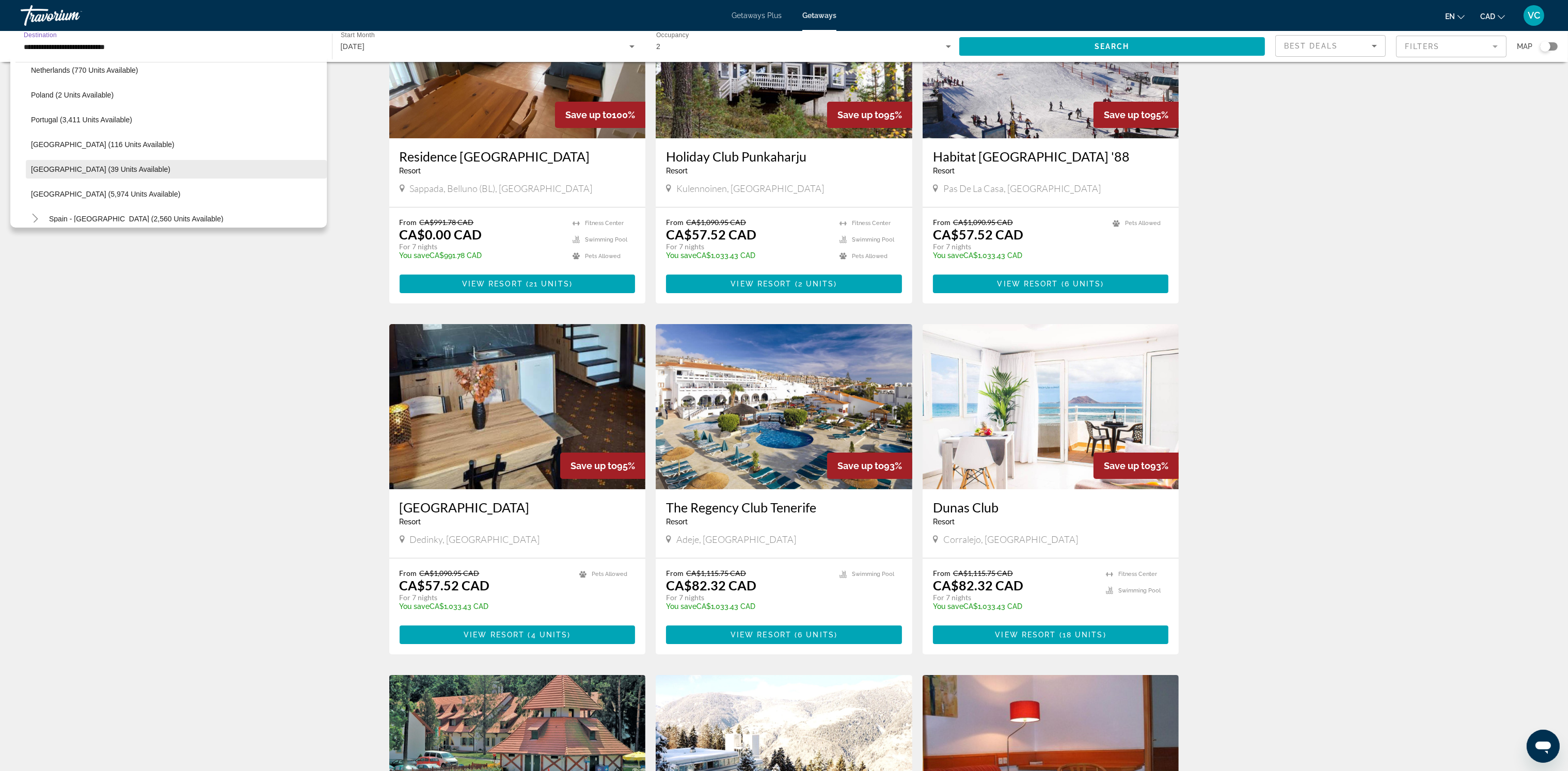
scroll to position [448, 0]
click at [86, 198] on span "[GEOGRAPHIC_DATA] (5,974 units available)" at bounding box center [105, 202] width 149 height 8
type input "**********"
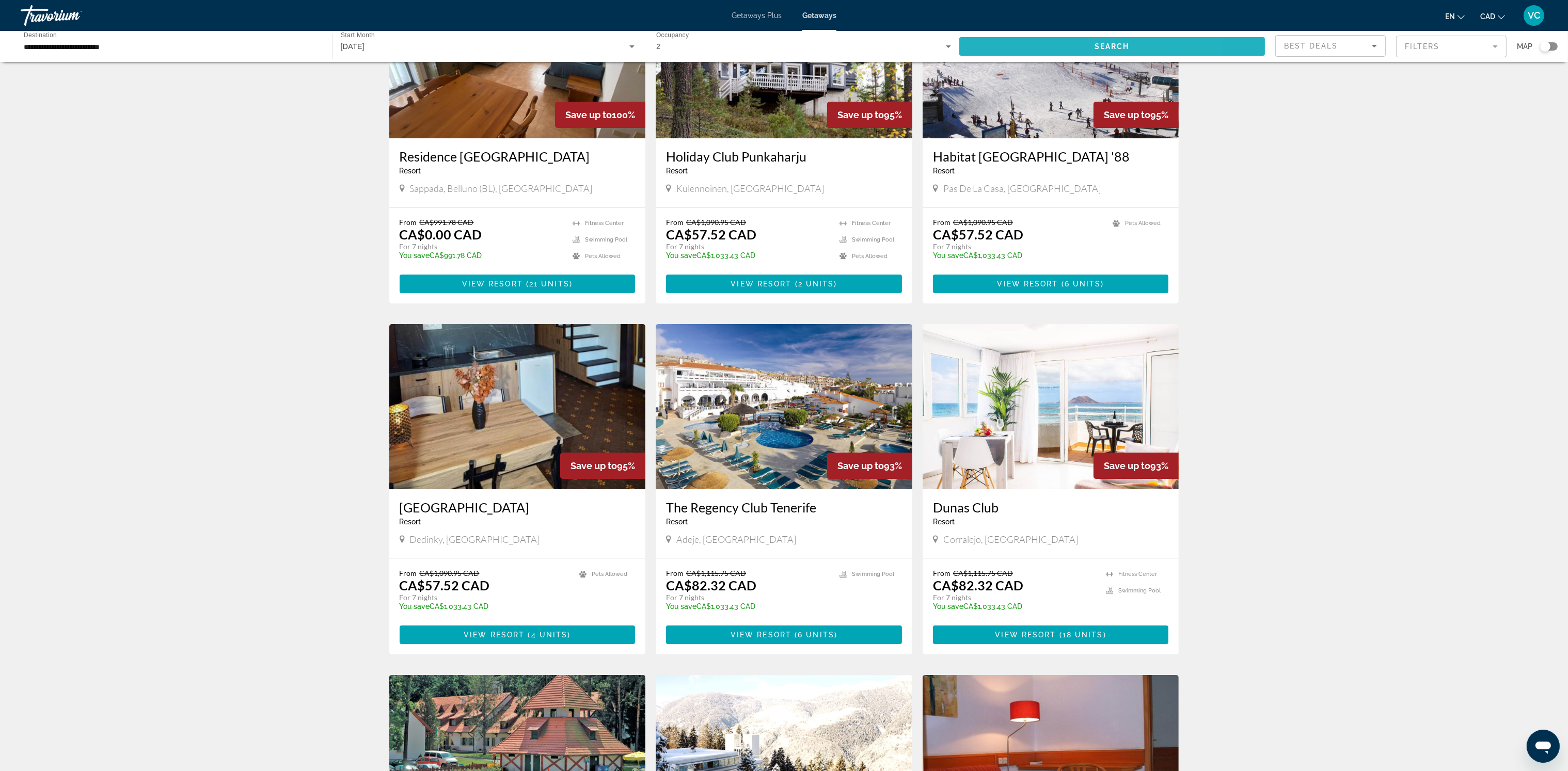
click at [1125, 44] on span "Search" at bounding box center [1112, 46] width 35 height 8
